Goal: Task Accomplishment & Management: Manage account settings

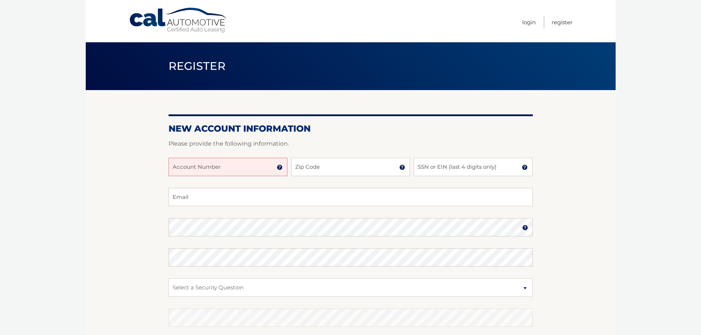
click at [267, 169] on input "Account Number" at bounding box center [228, 167] width 119 height 18
type input "44455992898"
click at [295, 170] on input "Zip Code" at bounding box center [350, 167] width 119 height 18
click at [317, 170] on input "Zip Code" at bounding box center [350, 167] width 119 height 18
click at [301, 167] on input "Zip Code" at bounding box center [350, 167] width 119 height 18
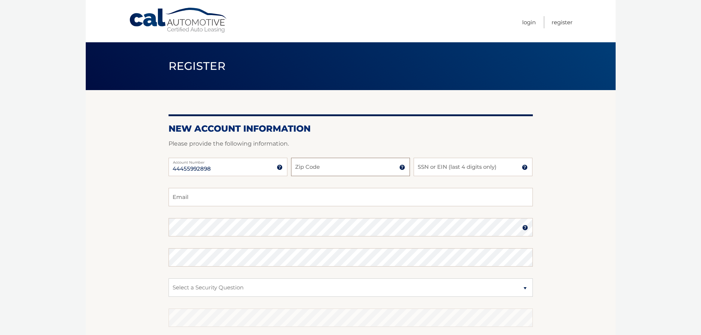
type input "11901"
type input "judydoll7@gmail.com"
click at [422, 167] on input "SSN or EIN (last 4 digits only)" at bounding box center [473, 167] width 119 height 18
type input "3929"
click at [525, 226] on img at bounding box center [525, 228] width 6 height 6
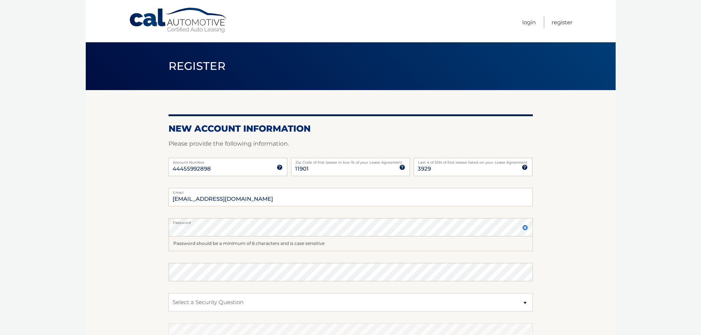
click at [525, 226] on img at bounding box center [525, 228] width 6 height 6
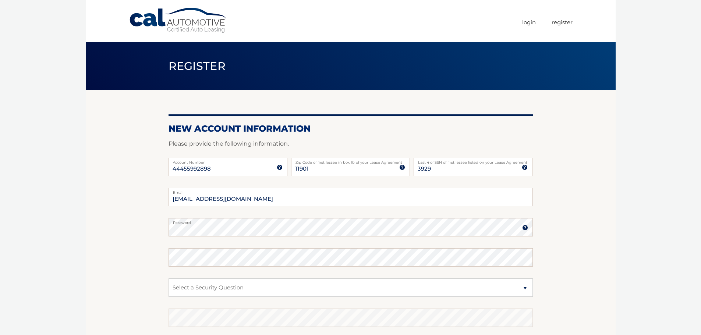
click at [525, 226] on img at bounding box center [525, 228] width 6 height 6
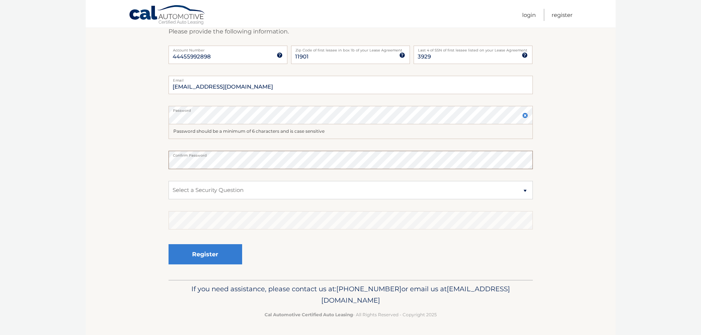
scroll to position [113, 0]
click at [436, 190] on select "Select a Security Question What was the name of your elementary school? What is…" at bounding box center [351, 189] width 364 height 18
select select "3"
click at [169, 180] on select "Select a Security Question What was the name of your elementary school? What is…" at bounding box center [351, 189] width 364 height 18
click at [212, 249] on button "Register" at bounding box center [206, 254] width 74 height 20
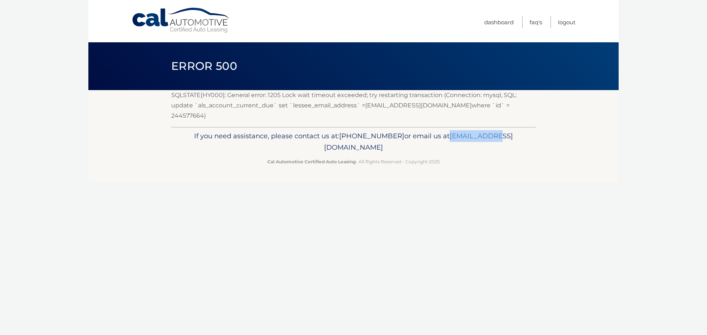
drag, startPoint x: 288, startPoint y: 134, endPoint x: 326, endPoint y: 138, distance: 38.9
click at [333, 135] on p "If you need assistance, please contact us at: 609-807-3200 or email us at Custo…" at bounding box center [353, 142] width 355 height 24
drag, startPoint x: 465, startPoint y: 142, endPoint x: 465, endPoint y: 138, distance: 3.7
click at [465, 141] on p "If you need assistance, please contact us at: 609-807-3200 or email us at Custo…" at bounding box center [353, 142] width 355 height 24
click at [501, 23] on link "Dashboard" at bounding box center [498, 22] width 29 height 12
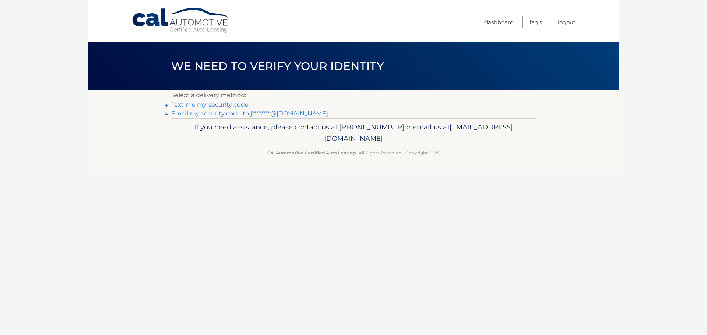
click at [228, 103] on link "Text me my security code" at bounding box center [209, 104] width 77 height 7
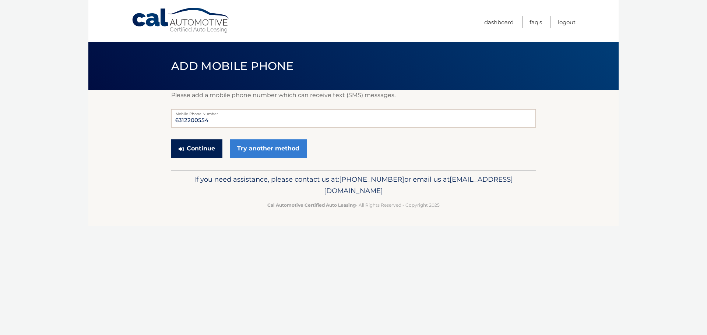
click at [211, 149] on button "Continue" at bounding box center [196, 149] width 51 height 18
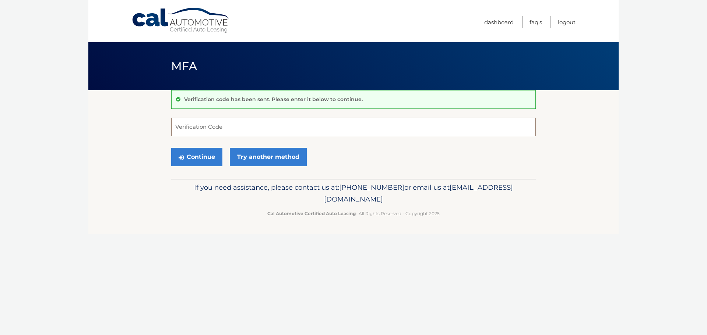
click at [227, 125] on input "Verification Code" at bounding box center [353, 127] width 364 height 18
type input "882789"
click at [204, 157] on button "Continue" at bounding box center [196, 157] width 51 height 18
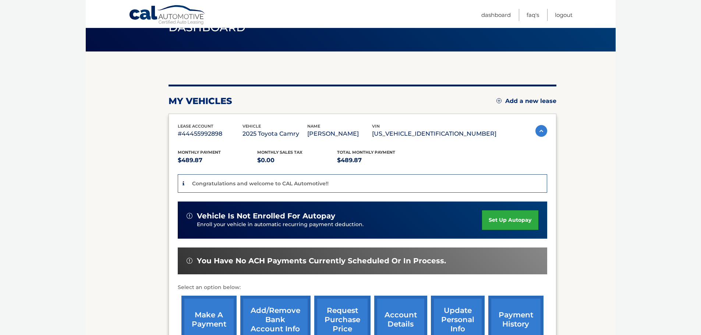
scroll to position [74, 0]
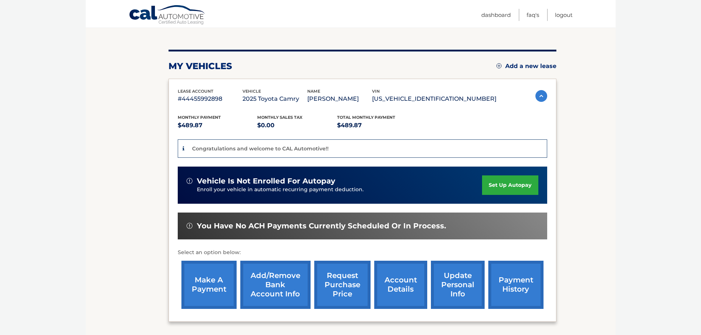
click at [507, 183] on link "set up autopay" at bounding box center [510, 186] width 56 height 20
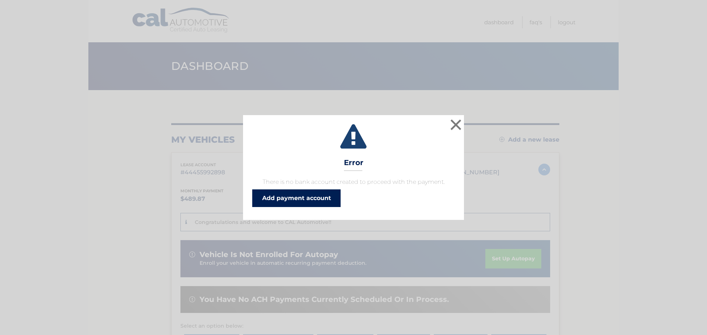
click at [319, 197] on link "Add payment account" at bounding box center [296, 199] width 88 height 18
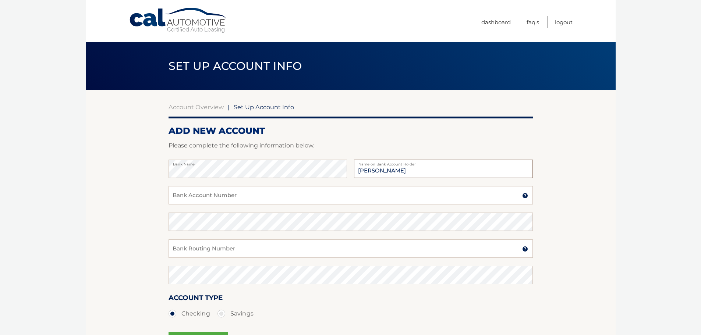
type input "Judith Doll"
click at [197, 198] on input "Bank Account Number" at bounding box center [351, 195] width 364 height 18
click at [524, 195] on img at bounding box center [525, 196] width 6 height 6
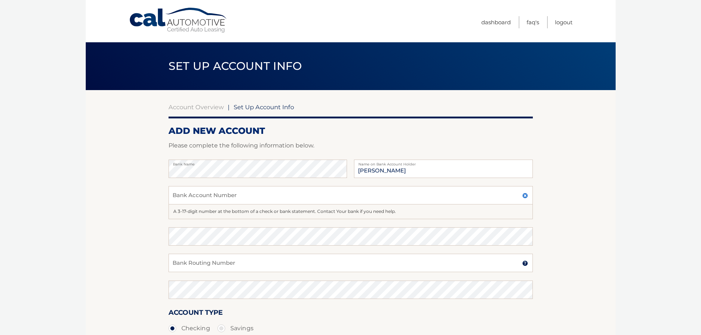
click at [525, 264] on img at bounding box center [525, 264] width 6 height 6
click at [214, 265] on input "Bank Routing Number" at bounding box center [351, 263] width 364 height 18
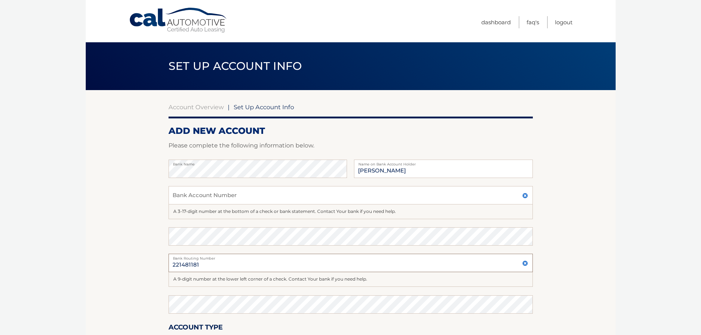
type input "221481181"
click at [195, 196] on input "Bank Account Number" at bounding box center [351, 195] width 364 height 18
type input "11410003698300"
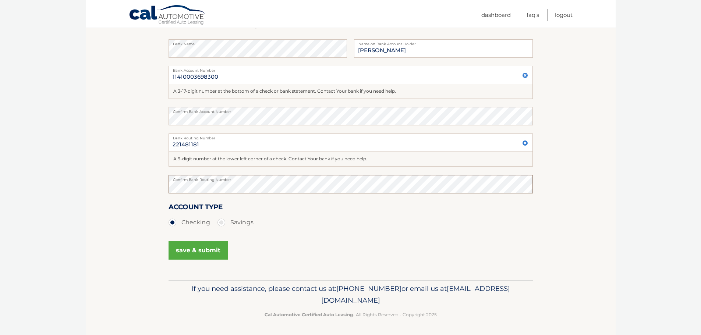
scroll to position [121, 0]
click at [203, 251] on button "save & submit" at bounding box center [198, 250] width 59 height 18
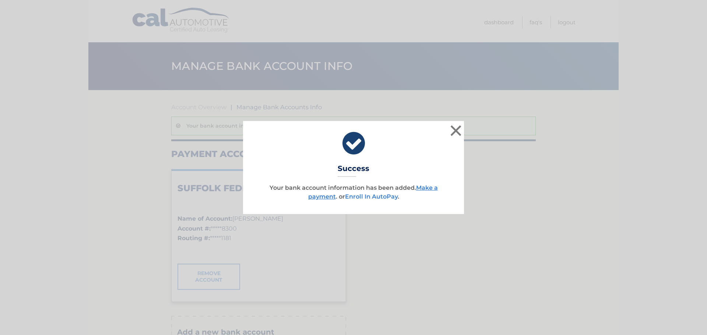
click at [360, 198] on link "Enroll In AutoPay" at bounding box center [371, 196] width 53 height 7
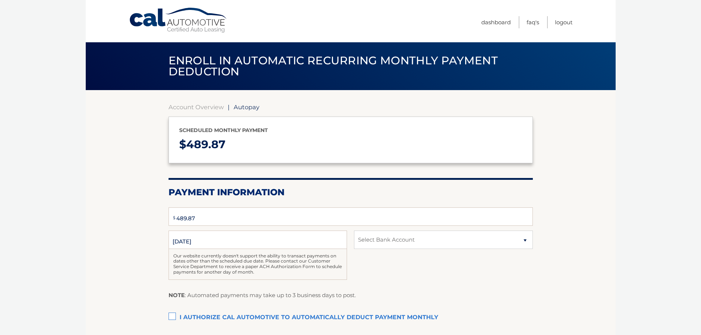
select select "NTlkYTQzYjctNTYxOC00NjBkLThlMGUtMjYwMmRjMDUxNjYw"
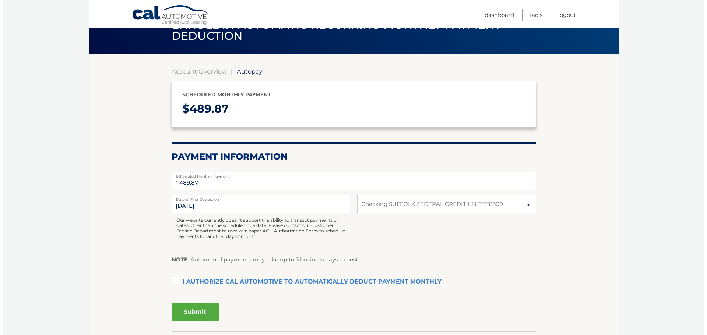
scroll to position [74, 0]
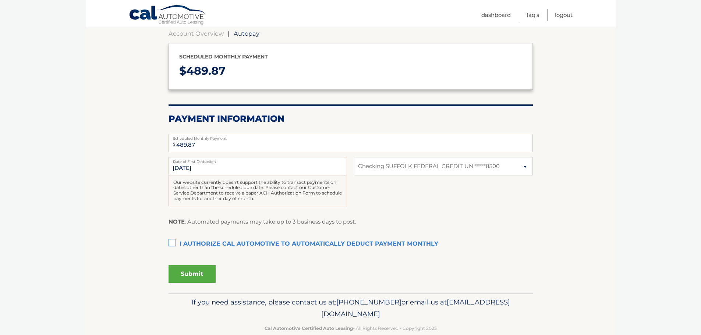
click at [170, 242] on label "I authorize cal automotive to automatically deduct payment monthly This checkbo…" at bounding box center [351, 244] width 364 height 15
click at [0, 0] on input "I authorize cal automotive to automatically deduct payment monthly This checkbo…" at bounding box center [0, 0] width 0 height 0
click at [179, 166] on input "[DATE]" at bounding box center [258, 166] width 179 height 18
drag, startPoint x: 177, startPoint y: 167, endPoint x: 181, endPoint y: 167, distance: 4.0
click at [181, 167] on input "[DATE]" at bounding box center [258, 166] width 179 height 18
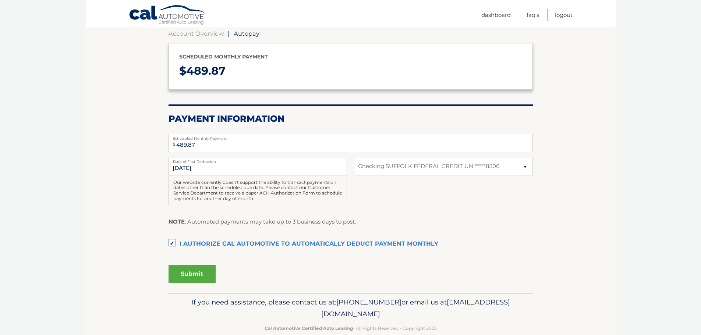
click at [443, 204] on div "[DATE] Date of First Deduction Our website currently doesn't support the abilit…" at bounding box center [351, 185] width 364 height 57
click at [189, 273] on button "Submit" at bounding box center [192, 274] width 47 height 18
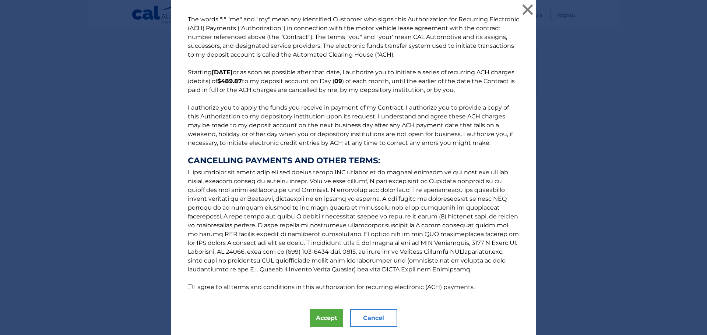
click at [188, 285] on input "I agree to all terms and conditions in this authorization for recurring electro…" at bounding box center [190, 287] width 5 height 5
checkbox input "true"
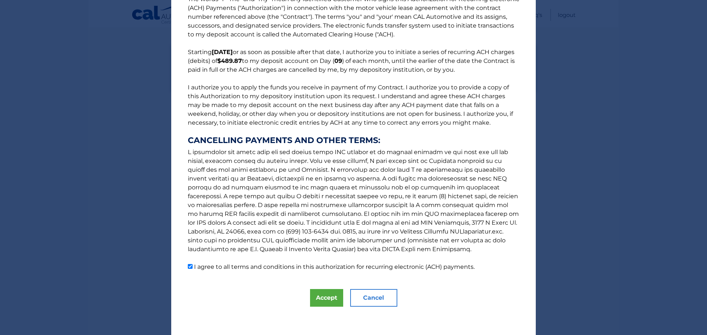
scroll to position [21, 0]
click at [331, 299] on button "Accept" at bounding box center [326, 297] width 33 height 18
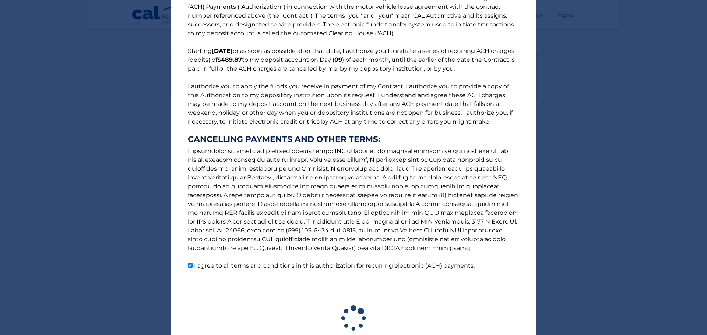
scroll to position [67, 0]
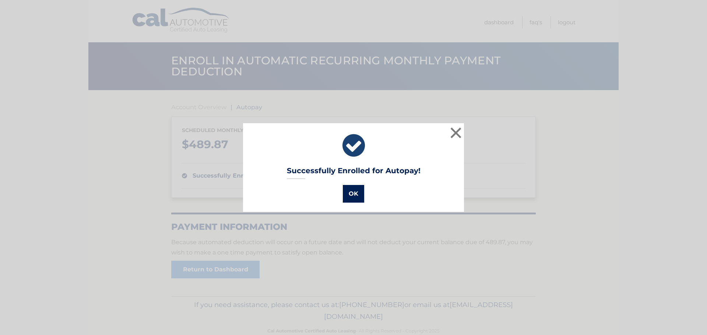
drag, startPoint x: 354, startPoint y: 197, endPoint x: 358, endPoint y: 194, distance: 4.8
click at [354, 196] on button "OK" at bounding box center [353, 194] width 21 height 18
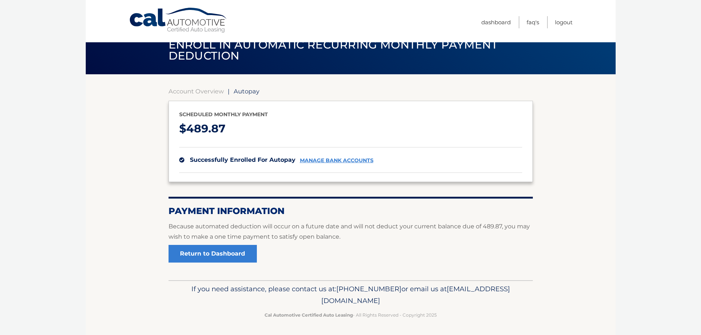
scroll to position [17, 0]
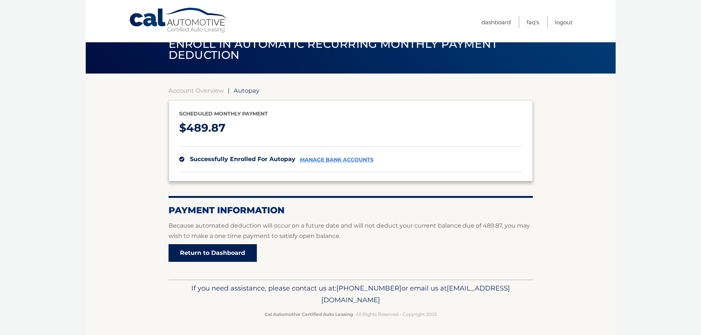
click at [229, 258] on link "Return to Dashboard" at bounding box center [213, 253] width 88 height 18
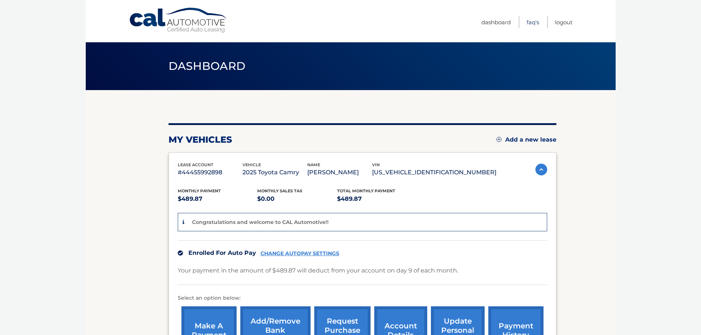
click at [529, 22] on link "FAQ's" at bounding box center [533, 22] width 13 height 12
